Goal: Communication & Community: Connect with others

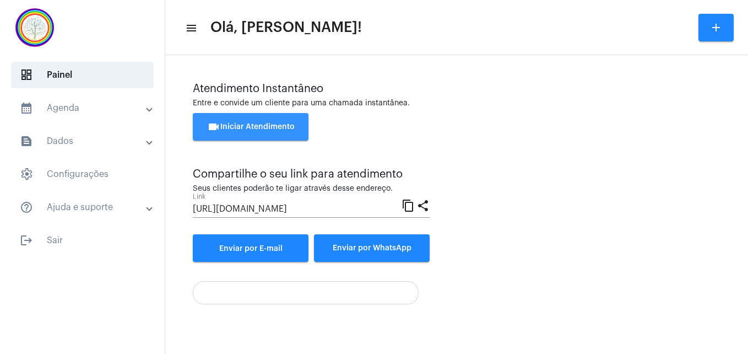
click at [265, 126] on span "videocam Iniciar Atendimento" at bounding box center [251, 127] width 88 height 8
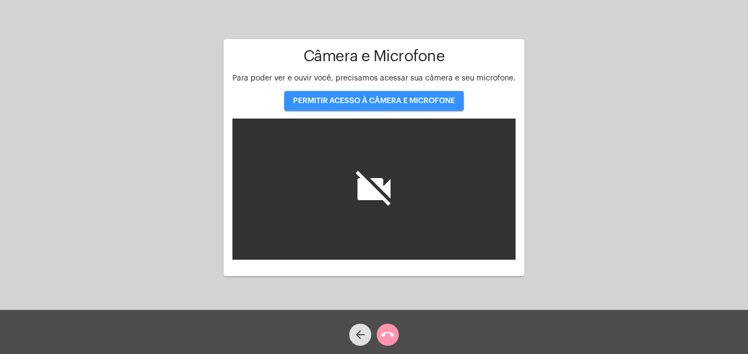
click at [358, 95] on button "PERMITIR ACESSO À CÂMERA E MICROFONE" at bounding box center [374, 101] width 180 height 20
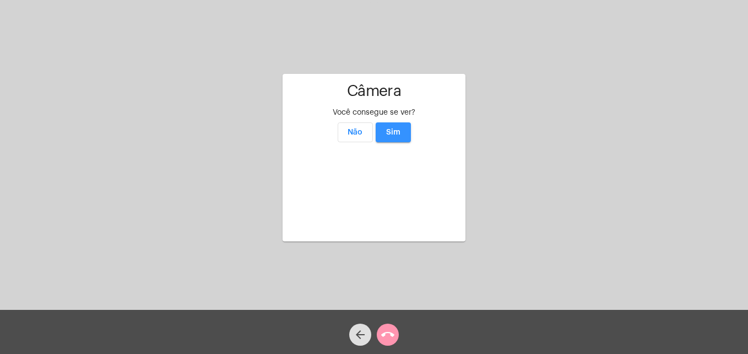
click at [392, 128] on span "Sim" at bounding box center [393, 132] width 14 height 8
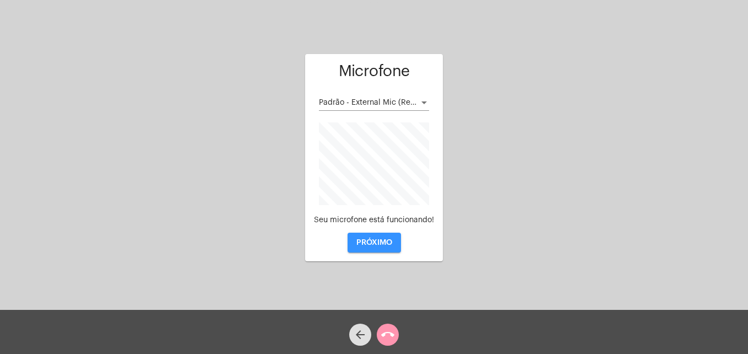
click at [379, 247] on button "PRÓXIMO" at bounding box center [374, 243] width 53 height 20
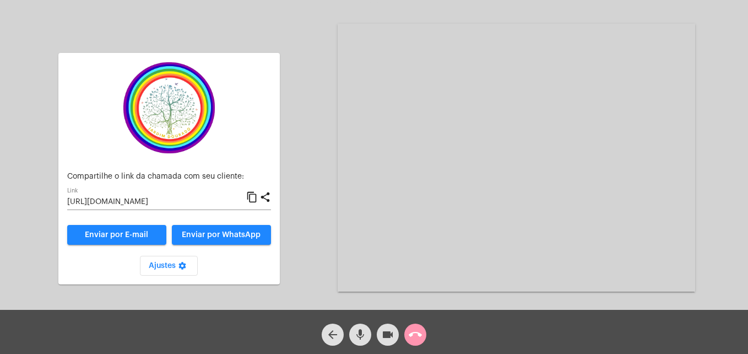
click at [252, 197] on mat-icon "content_copy" at bounding box center [252, 197] width 12 height 13
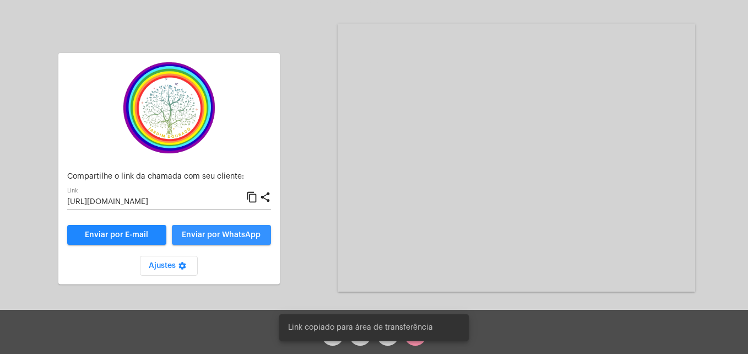
click at [229, 233] on span "Enviar por WhatsApp" at bounding box center [221, 235] width 79 height 8
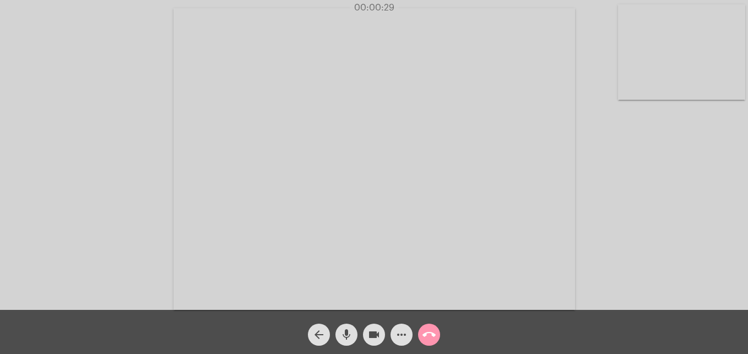
click at [630, 93] on video at bounding box center [681, 51] width 127 height 95
click at [329, 270] on video at bounding box center [474, 157] width 402 height 301
